Goal: Task Accomplishment & Management: Complete application form

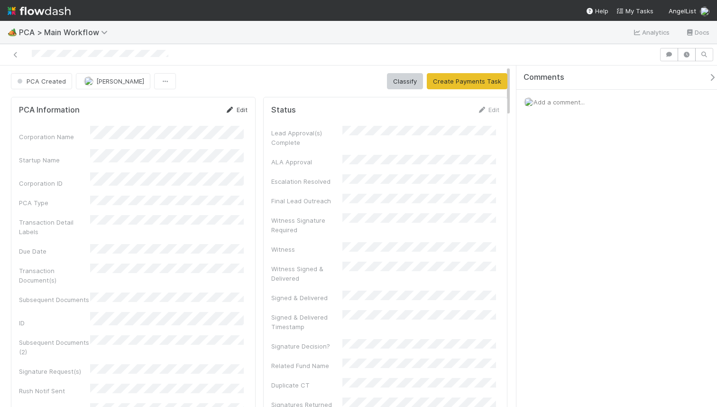
click at [231, 112] on icon at bounding box center [229, 110] width 9 height 6
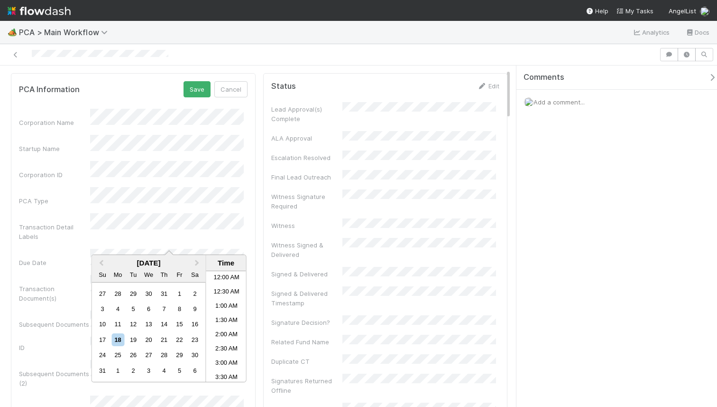
scroll to position [421, 0]
click at [122, 338] on div "18" at bounding box center [117, 339] width 13 height 13
click at [114, 338] on div "18" at bounding box center [117, 339] width 13 height 13
click at [220, 342] on li "5:00 PM" at bounding box center [226, 341] width 40 height 14
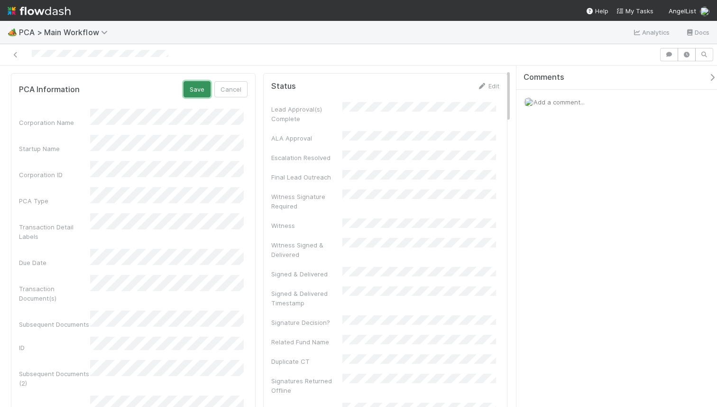
click at [192, 85] on div "Duplicate Check Jemma Cunningham Move to Initial Reachout Review Duplicates PCA…" at bounding box center [358, 225] width 717 height 362
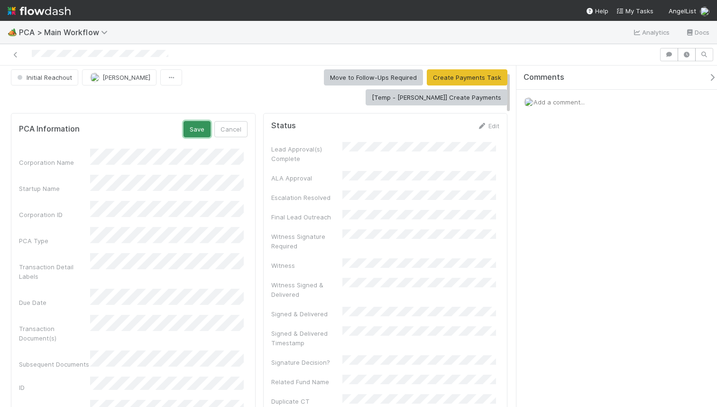
scroll to position [44, 0]
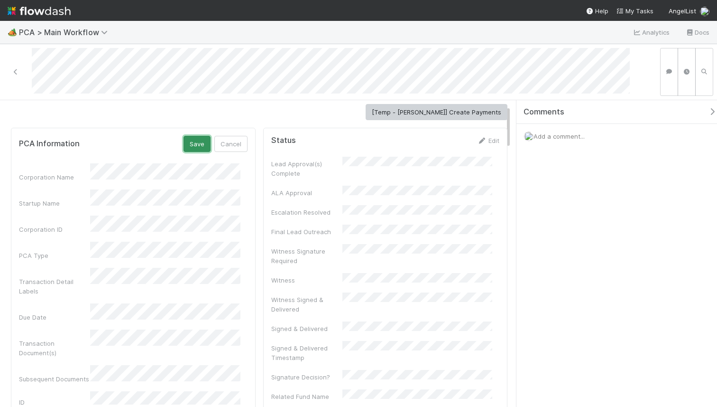
click at [186, 136] on button "Save" at bounding box center [197, 144] width 27 height 16
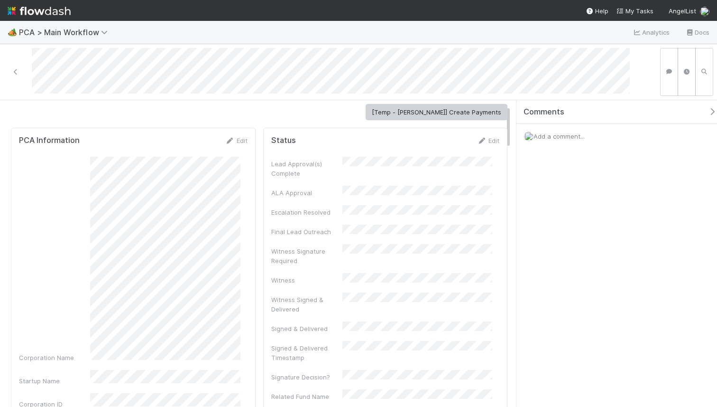
scroll to position [0, 0]
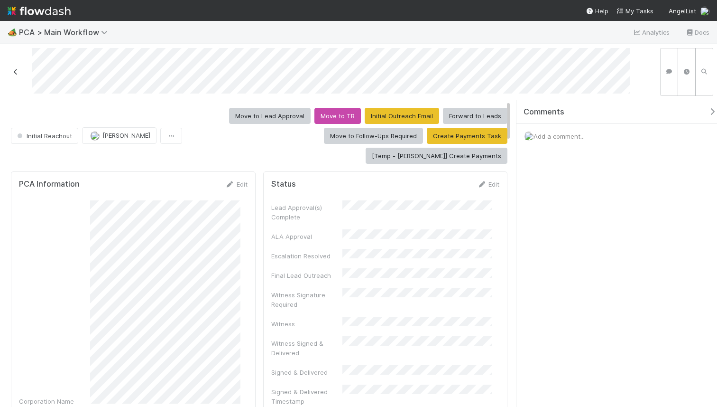
click at [12, 70] on icon at bounding box center [15, 72] width 9 height 6
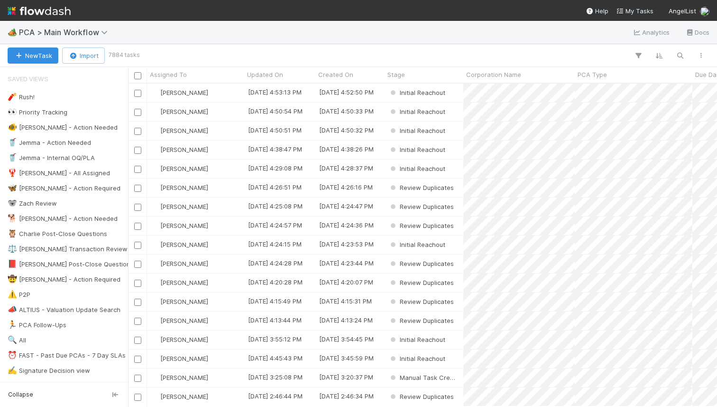
scroll to position [316, 582]
click at [679, 53] on icon "button" at bounding box center [680, 55] width 9 height 9
type input "Higgsfield"
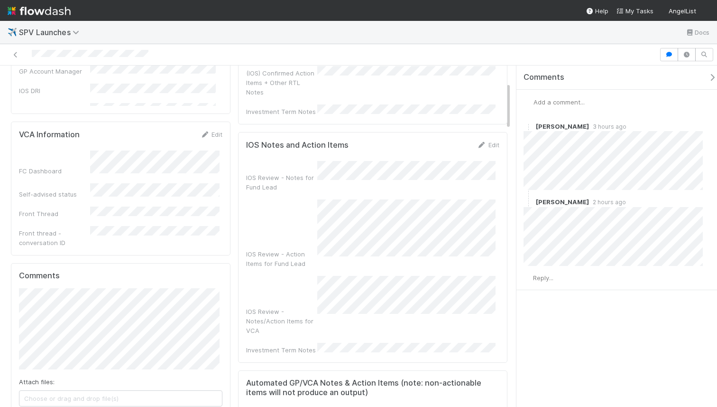
scroll to position [118, 0]
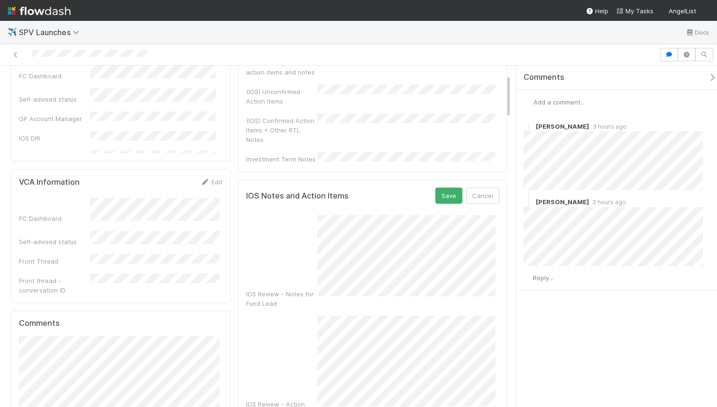
scroll to position [106, 0]
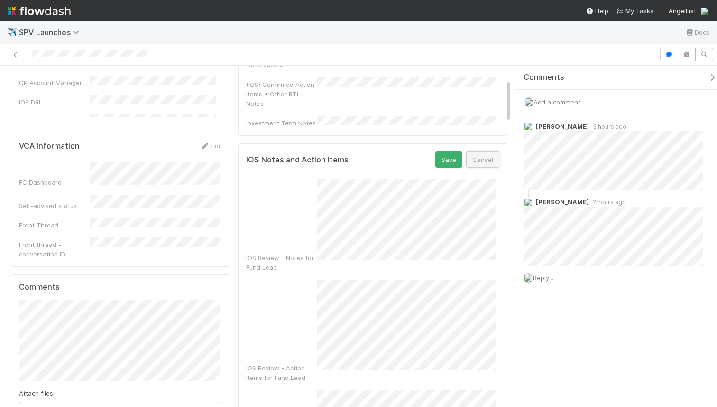
click at [482, 154] on button "Cancel" at bounding box center [482, 159] width 33 height 16
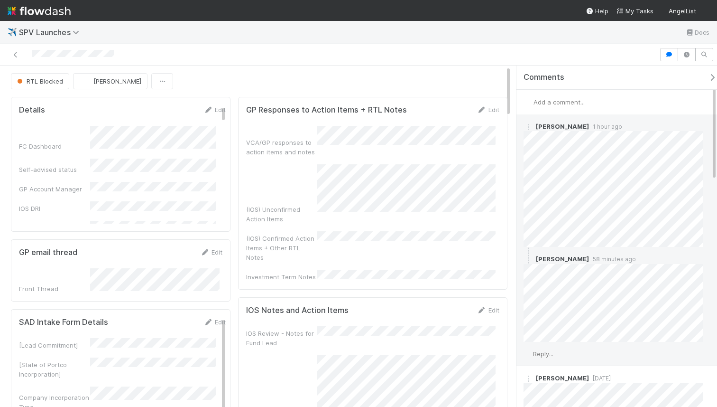
scroll to position [52, 0]
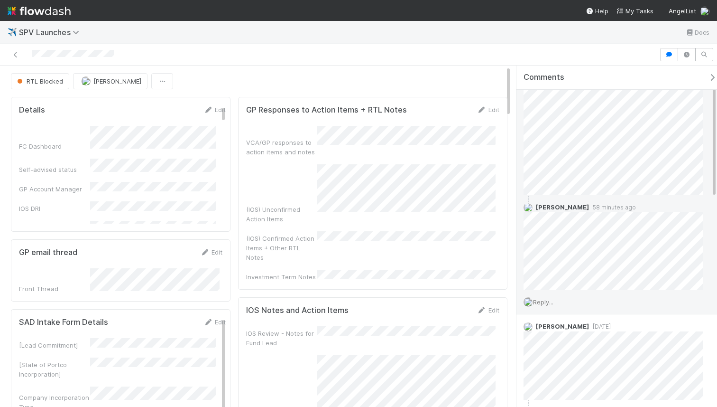
click at [547, 298] on span "Reply..." at bounding box center [543, 302] width 20 height 8
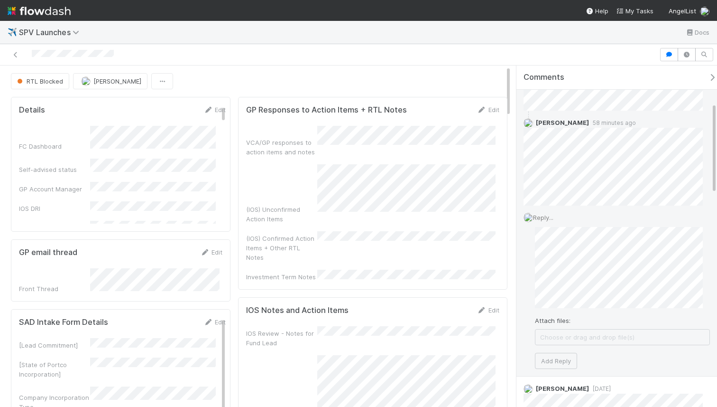
scroll to position [139, 0]
click at [559, 355] on button "Add Reply" at bounding box center [556, 358] width 42 height 16
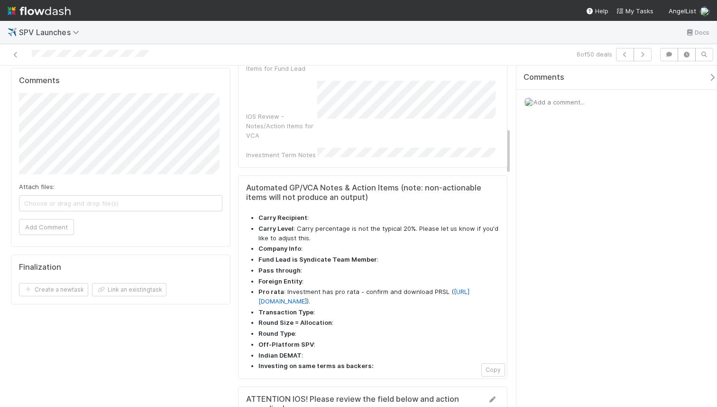
scroll to position [445, 0]
